Goal: Information Seeking & Learning: Check status

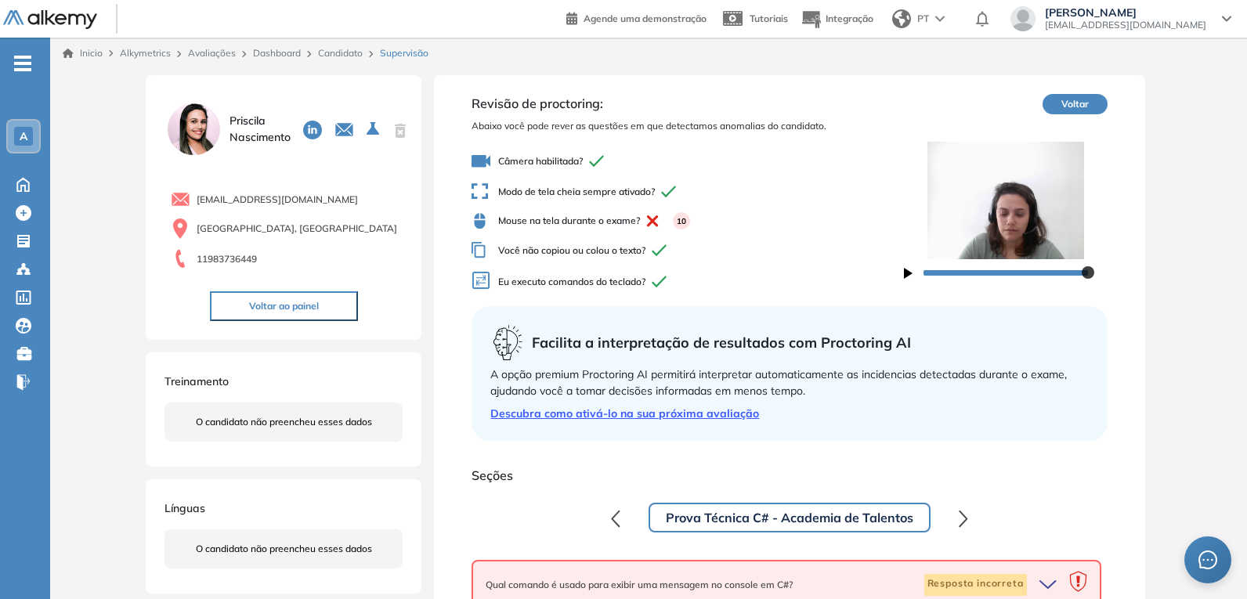
click at [912, 270] on icon "button" at bounding box center [908, 273] width 9 height 11
click at [911, 272] on icon "button" at bounding box center [908, 273] width 9 height 11
click at [906, 269] on icon "button" at bounding box center [908, 273] width 9 height 11
click at [906, 272] on icon "button" at bounding box center [908, 273] width 9 height 11
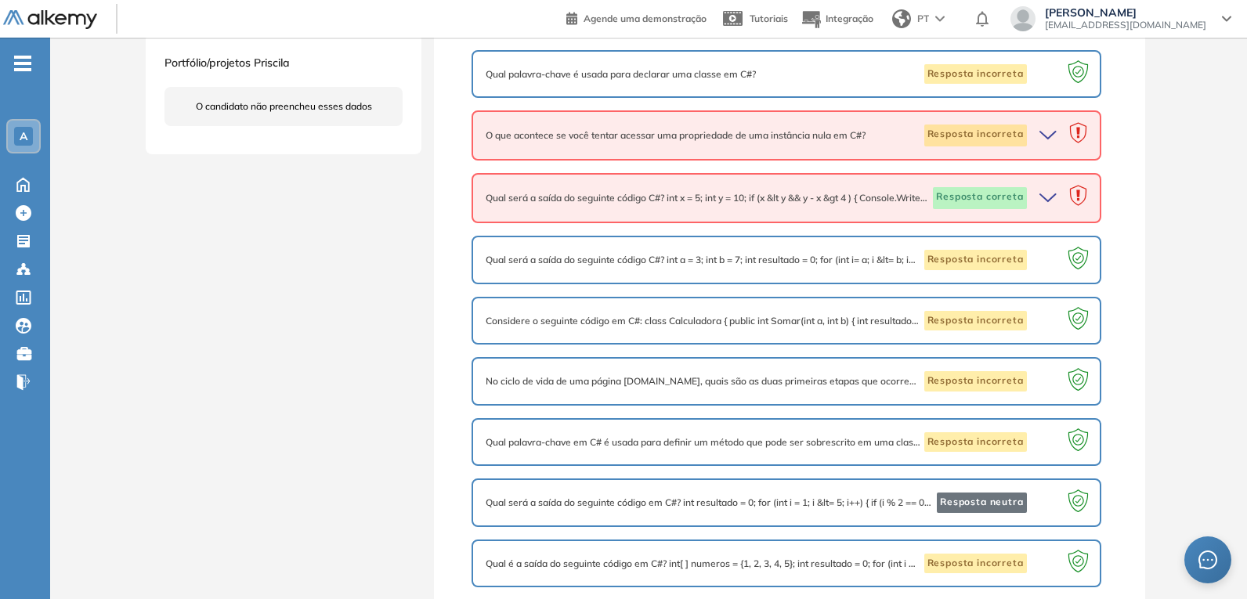
scroll to position [586, 0]
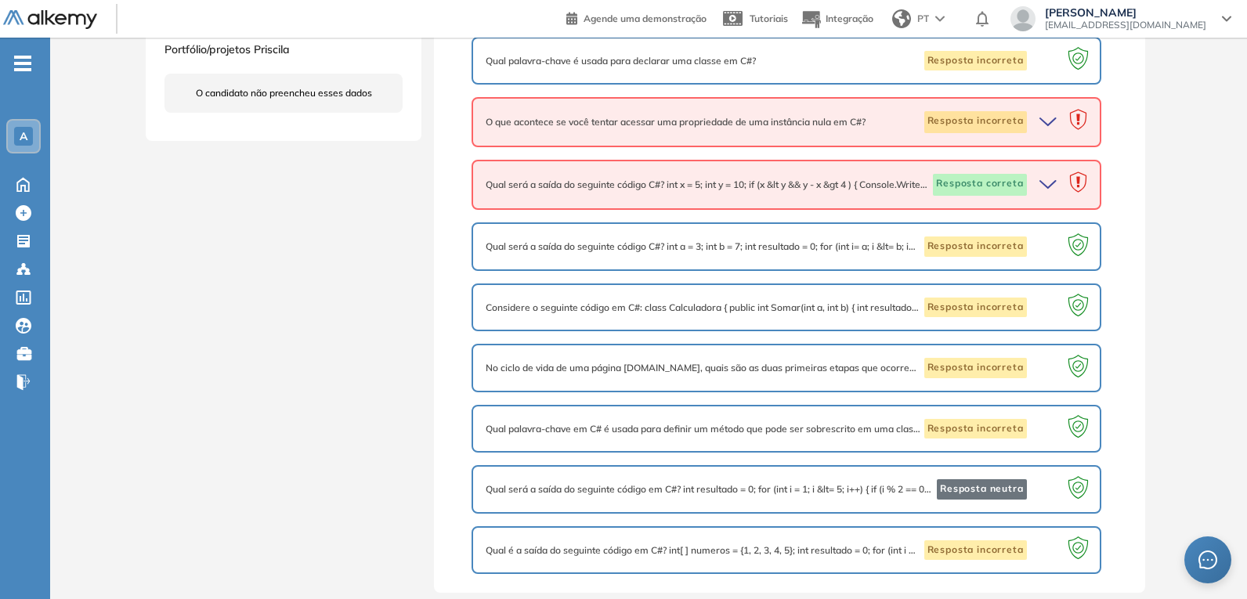
click at [975, 485] on span "Resposta neutra" at bounding box center [982, 489] width 90 height 20
drag, startPoint x: 698, startPoint y: 480, endPoint x: 1049, endPoint y: 493, distance: 351.2
click at [1049, 493] on div "Qual será a saída do seguinte código em C#? int resultado = 0; for (int i = 1; …" at bounding box center [786, 489] width 601 height 20
click at [1181, 444] on div "Priscila Nascimento snascimento.priscila@gmail.com São Paulo, Brasil 1198373644…" at bounding box center [648, 41] width 1197 height 1116
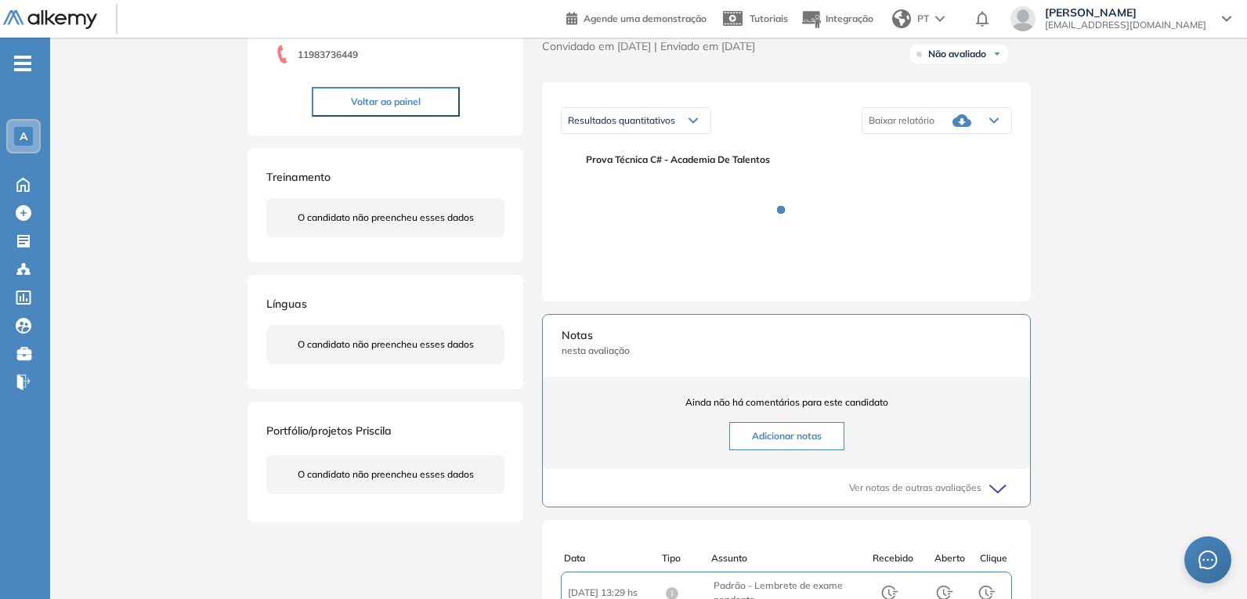
scroll to position [157, 0]
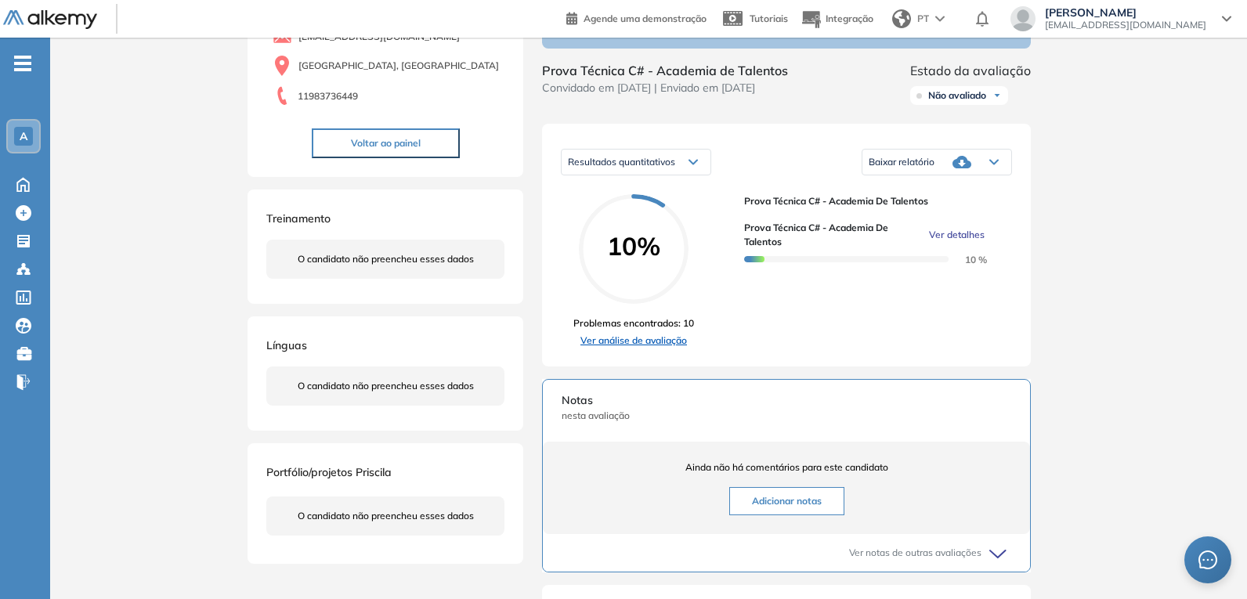
click at [642, 345] on link "Ver análise de avaliação" at bounding box center [633, 341] width 121 height 14
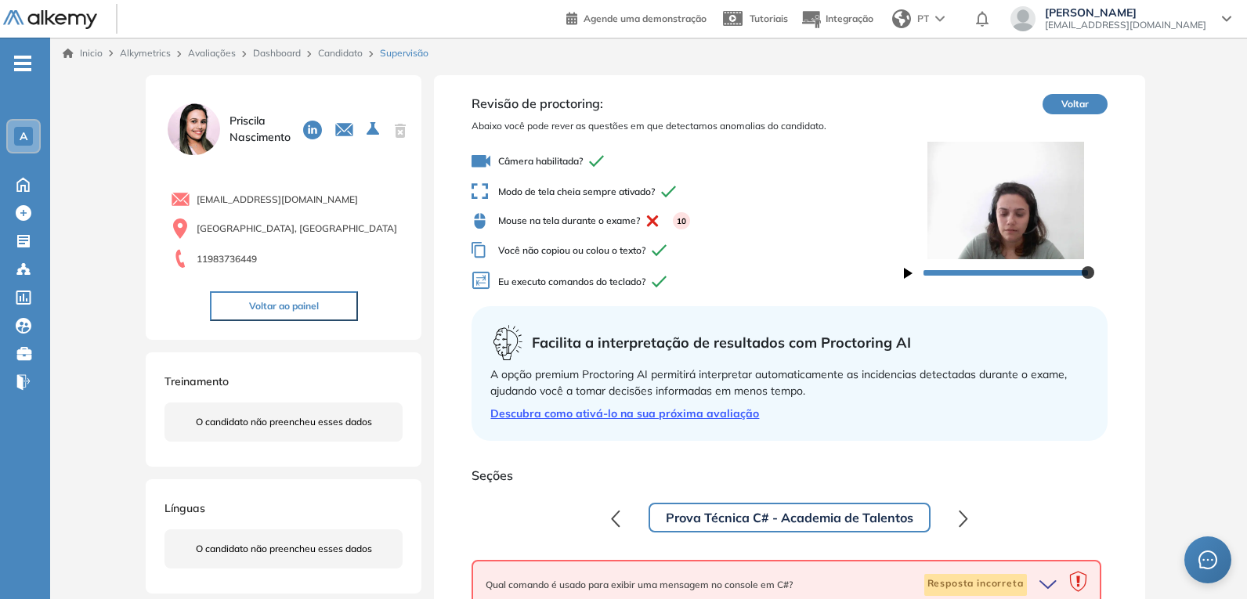
click at [905, 273] on icon "button" at bounding box center [908, 273] width 9 height 11
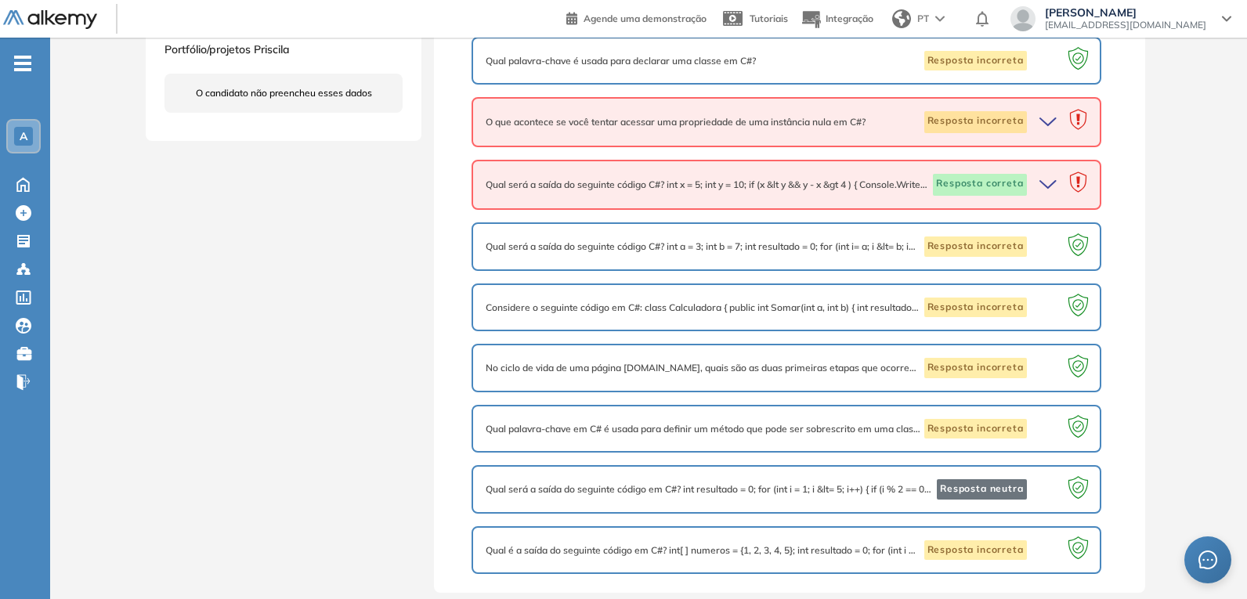
scroll to position [429, 0]
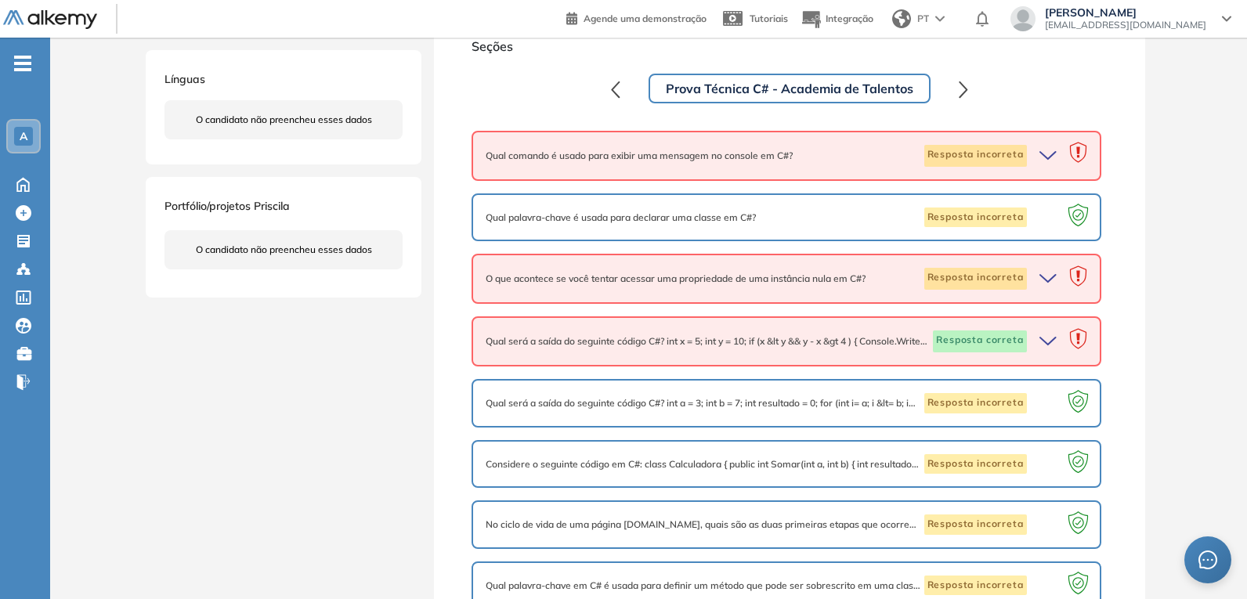
click at [954, 12] on div "PT" at bounding box center [920, 18] width 68 height 31
click at [964, 58] on li "Espanhol" at bounding box center [925, 53] width 78 height 25
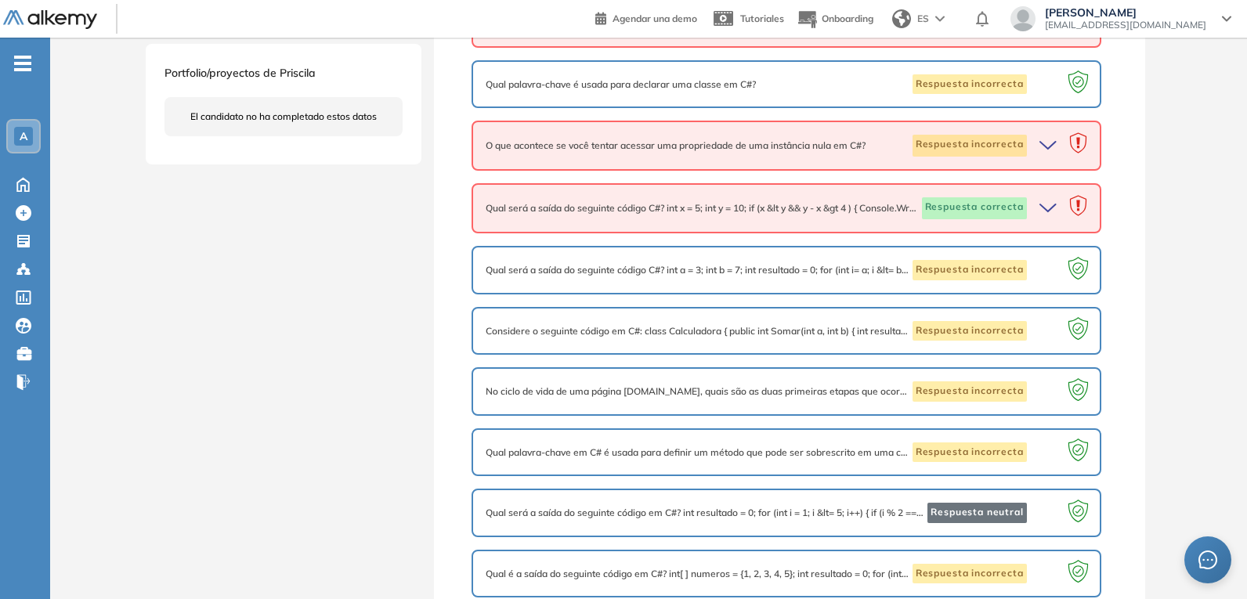
scroll to position [586, 0]
